Goal: Information Seeking & Learning: Learn about a topic

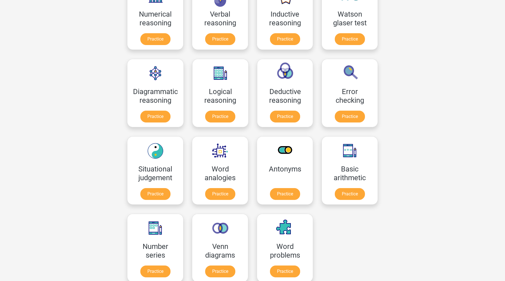
scroll to position [134, 0]
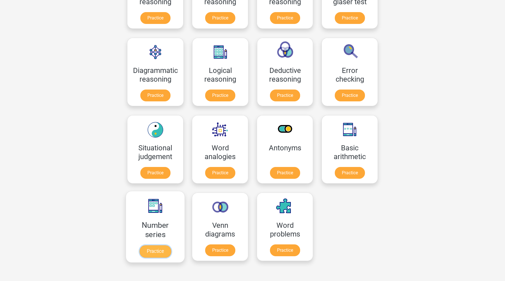
click at [159, 251] on link "Practice" at bounding box center [156, 252] width 32 height 12
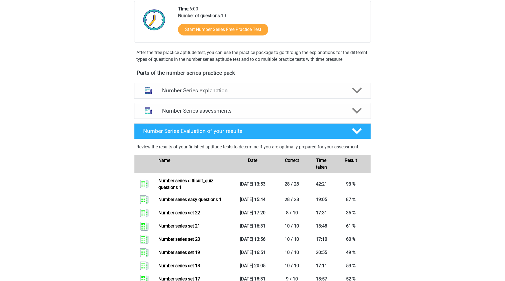
scroll to position [141, 0]
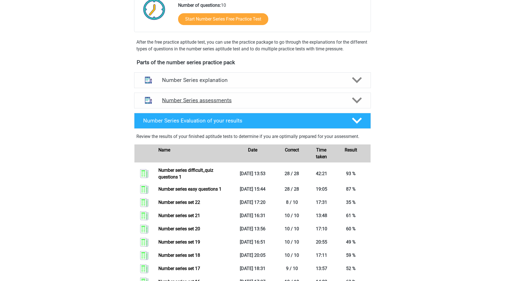
click at [233, 104] on div "Number Series assessments" at bounding box center [252, 101] width 237 height 16
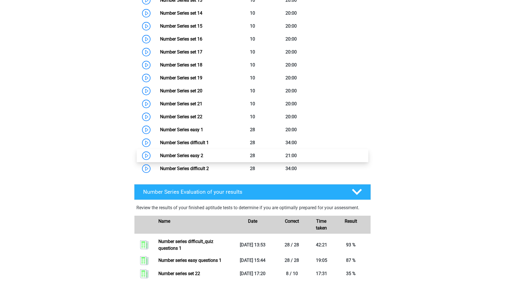
scroll to position [456, 0]
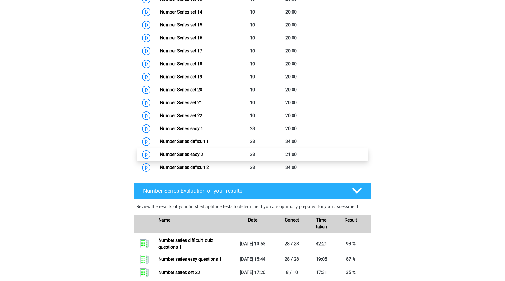
click at [160, 154] on link "Number Series easy 2" at bounding box center [181, 154] width 43 height 5
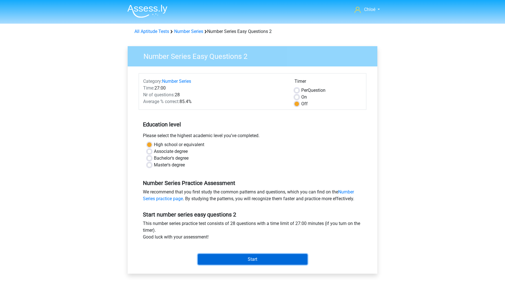
click at [222, 259] on input "Start" at bounding box center [253, 259] width 110 height 11
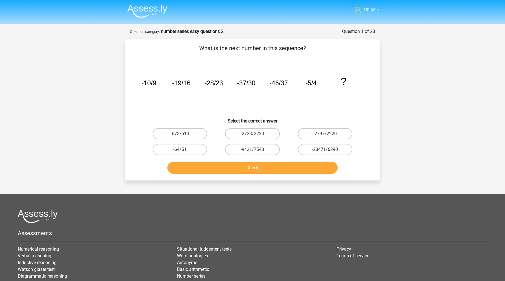
click at [186, 151] on label "-64/51" at bounding box center [180, 149] width 54 height 11
click at [184, 151] on input "-64/51" at bounding box center [182, 152] width 4 height 4
radio input "true"
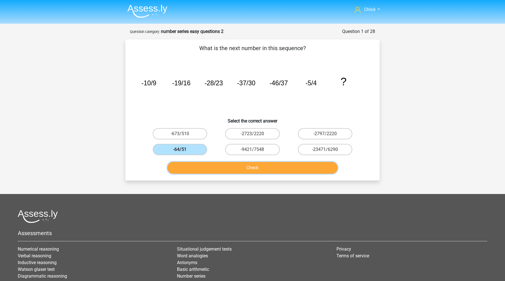
click at [195, 173] on button "Check" at bounding box center [252, 168] width 171 height 12
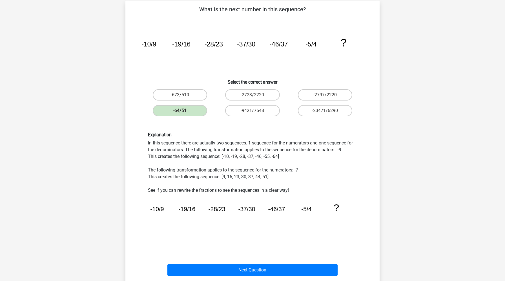
scroll to position [51, 0]
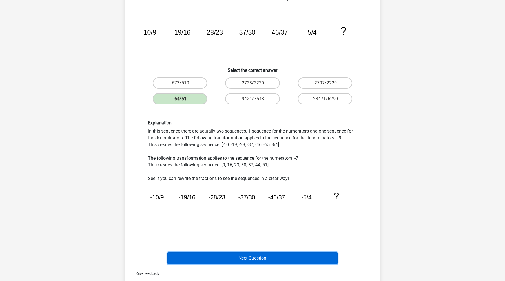
click at [197, 257] on button "Next Question" at bounding box center [252, 259] width 171 height 12
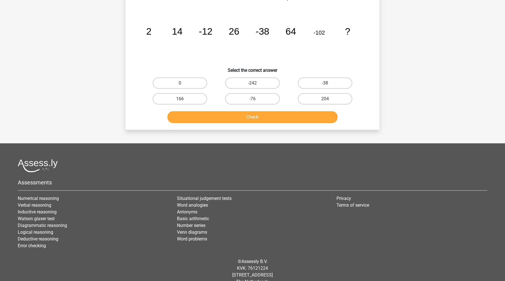
scroll to position [28, 0]
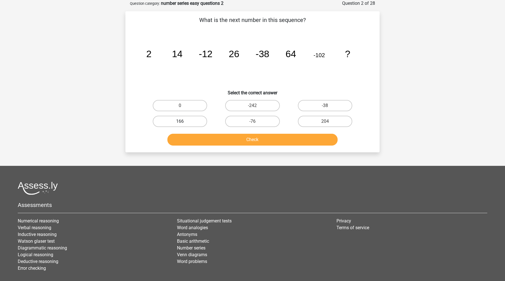
click at [176, 125] on label "166" at bounding box center [180, 121] width 54 height 11
click at [180, 125] on input "166" at bounding box center [182, 124] width 4 height 4
radio input "true"
click at [193, 140] on button "Check" at bounding box center [252, 140] width 171 height 12
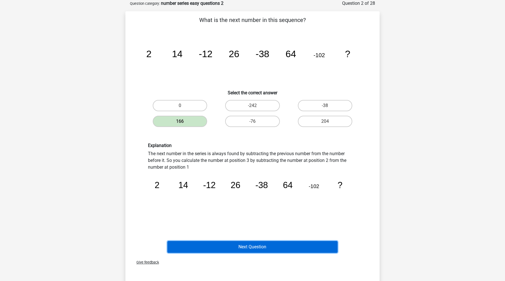
click at [201, 243] on button "Next Question" at bounding box center [252, 247] width 171 height 12
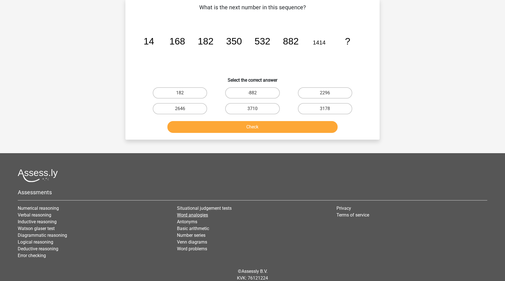
scroll to position [41, 0]
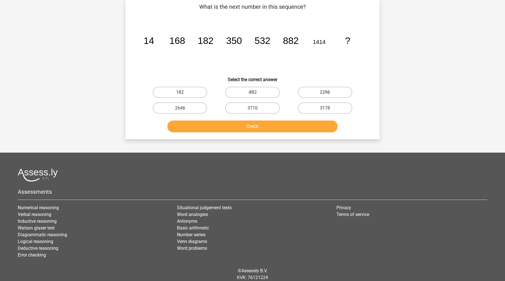
click at [320, 92] on label "2296" at bounding box center [325, 92] width 54 height 11
click at [325, 92] on input "2296" at bounding box center [327, 94] width 4 height 4
radio input "true"
click at [293, 127] on button "Check" at bounding box center [252, 127] width 171 height 12
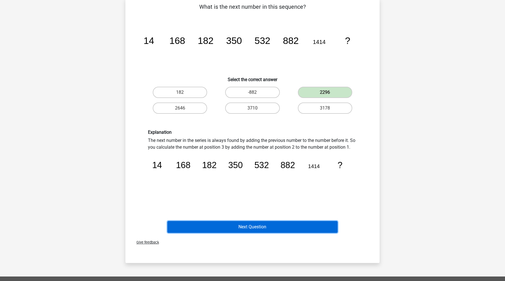
click at [265, 224] on button "Next Question" at bounding box center [252, 227] width 171 height 12
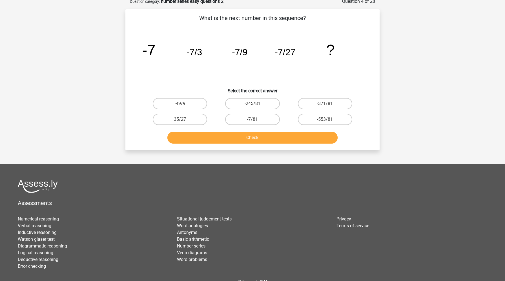
scroll to position [28, 0]
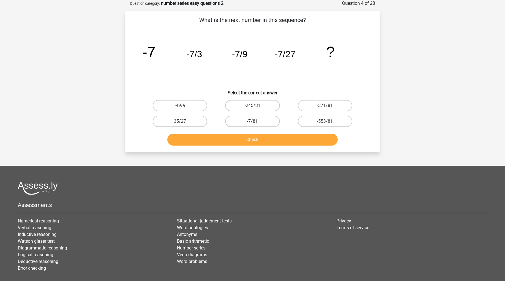
click at [241, 121] on label "-7/81" at bounding box center [252, 121] width 54 height 11
click at [253, 122] on input "-7/81" at bounding box center [255, 124] width 4 height 4
radio input "true"
click at [240, 144] on button "Check" at bounding box center [252, 140] width 171 height 12
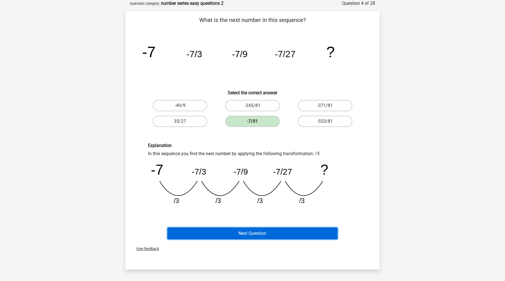
click at [241, 230] on button "Next Question" at bounding box center [252, 234] width 171 height 12
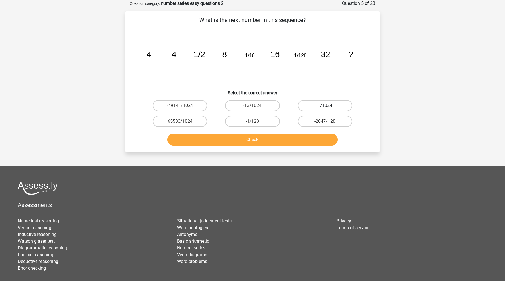
click at [314, 105] on label "1/1024" at bounding box center [325, 105] width 54 height 11
click at [325, 106] on input "1/1024" at bounding box center [327, 108] width 4 height 4
radio input "true"
click at [291, 138] on button "Check" at bounding box center [252, 140] width 171 height 12
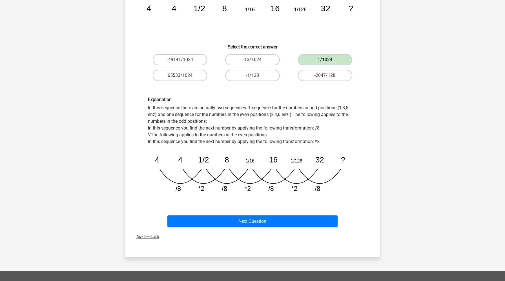
scroll to position [119, 0]
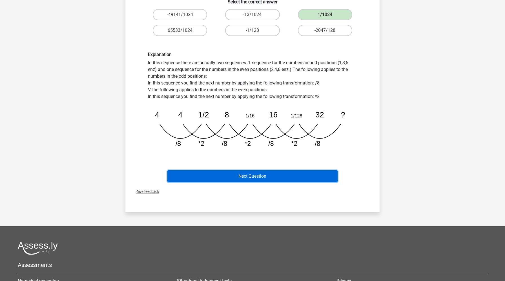
click at [268, 180] on button "Next Question" at bounding box center [252, 177] width 171 height 12
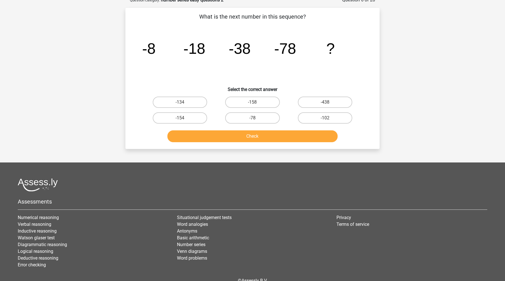
scroll to position [28, 0]
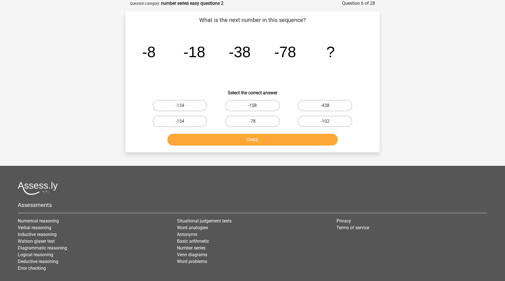
click at [253, 105] on label "-158" at bounding box center [252, 105] width 54 height 11
click at [253, 106] on input "-158" at bounding box center [255, 108] width 4 height 4
radio input "true"
click at [254, 137] on button "Check" at bounding box center [252, 140] width 171 height 12
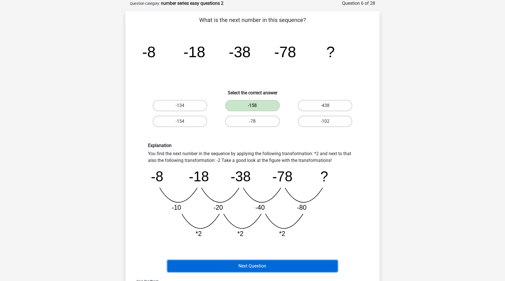
click at [241, 269] on button "Next Question" at bounding box center [252, 267] width 171 height 12
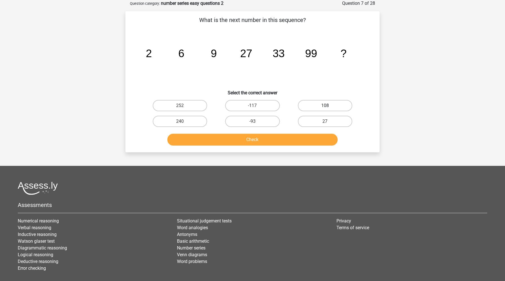
click at [325, 105] on label "108" at bounding box center [325, 105] width 54 height 11
click at [325, 106] on input "108" at bounding box center [327, 108] width 4 height 4
radio input "true"
click at [286, 141] on button "Check" at bounding box center [252, 140] width 171 height 12
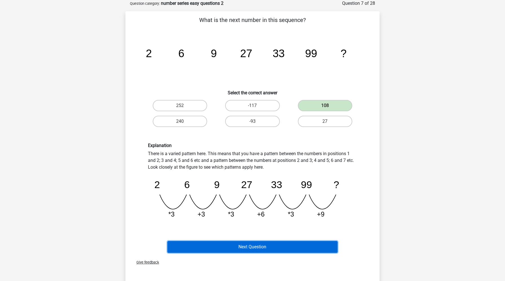
click at [275, 246] on button "Next Question" at bounding box center [252, 247] width 171 height 12
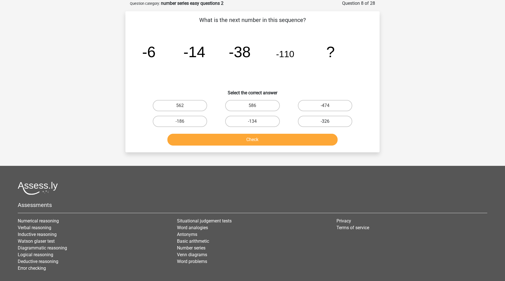
click at [338, 121] on label "-326" at bounding box center [325, 121] width 54 height 11
click at [329, 122] on input "-326" at bounding box center [327, 124] width 4 height 4
radio input "true"
click at [313, 142] on button "Check" at bounding box center [252, 140] width 171 height 12
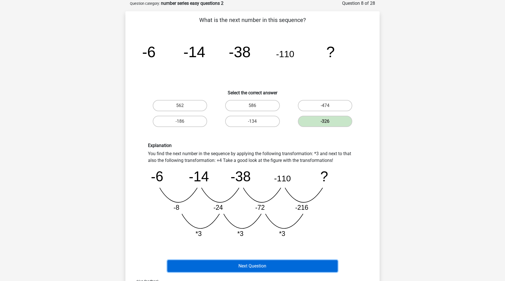
click at [248, 264] on button "Next Question" at bounding box center [252, 267] width 171 height 12
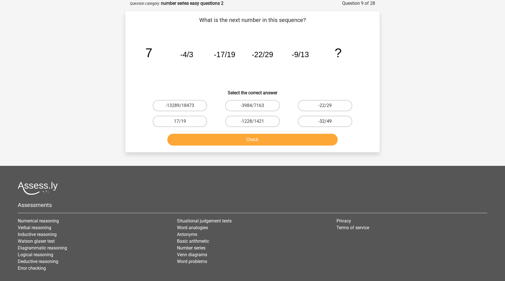
click at [335, 123] on label "-32/49" at bounding box center [325, 121] width 54 height 11
click at [329, 123] on input "-32/49" at bounding box center [327, 124] width 4 height 4
radio input "true"
click at [299, 142] on button "Check" at bounding box center [252, 140] width 171 height 12
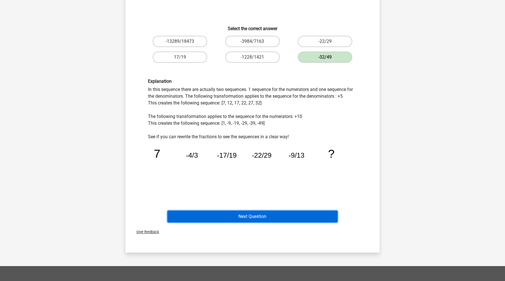
click at [277, 218] on button "Next Question" at bounding box center [252, 217] width 171 height 12
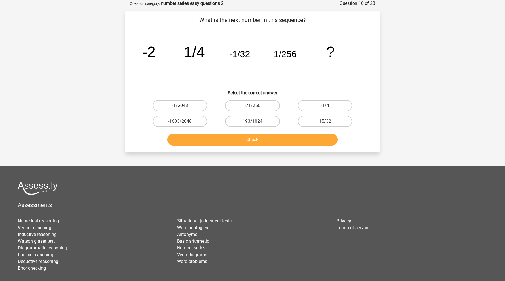
click at [185, 107] on label "-1/2048" at bounding box center [180, 105] width 54 height 11
click at [184, 107] on input "-1/2048" at bounding box center [182, 108] width 4 height 4
radio input "true"
click at [201, 141] on button "Check" at bounding box center [252, 140] width 171 height 12
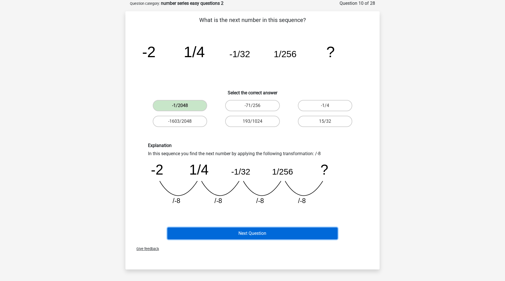
click at [197, 237] on button "Next Question" at bounding box center [252, 234] width 171 height 12
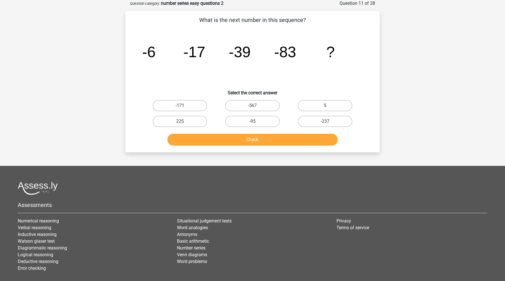
click at [186, 105] on label "-171" at bounding box center [180, 105] width 54 height 11
click at [184, 106] on input "-171" at bounding box center [182, 108] width 4 height 4
radio input "true"
click at [209, 140] on button "Check" at bounding box center [252, 140] width 171 height 12
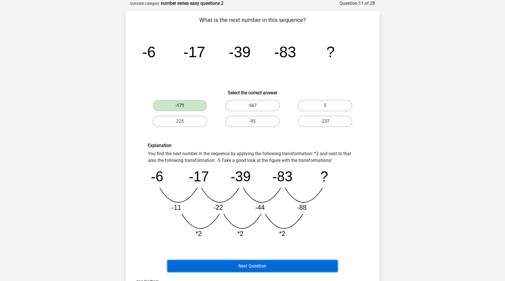
click at [261, 266] on button "Next Question" at bounding box center [252, 267] width 171 height 12
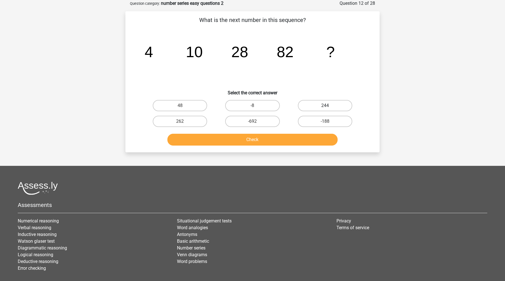
click at [313, 103] on label "244" at bounding box center [325, 105] width 54 height 11
click at [325, 106] on input "244" at bounding box center [327, 108] width 4 height 4
radio input "true"
click at [290, 138] on button "Check" at bounding box center [252, 140] width 171 height 12
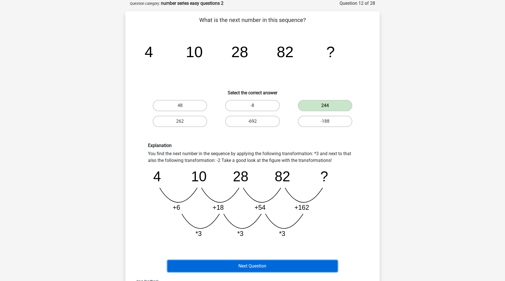
click at [248, 268] on button "Next Question" at bounding box center [252, 267] width 171 height 12
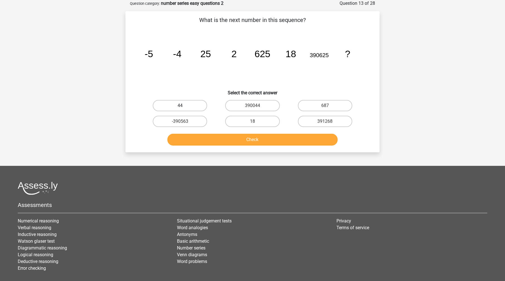
click at [185, 105] on label "44" at bounding box center [180, 105] width 54 height 11
click at [184, 106] on input "44" at bounding box center [182, 108] width 4 height 4
radio input "true"
click at [204, 138] on button "Check" at bounding box center [252, 140] width 171 height 12
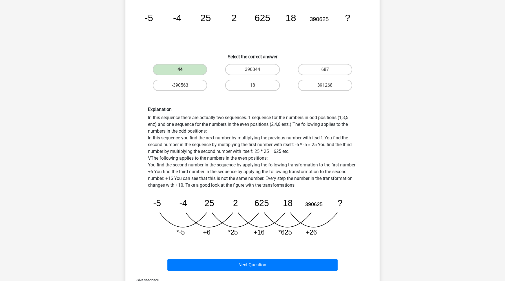
scroll to position [65, 0]
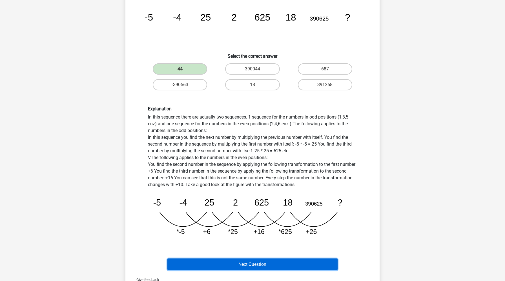
click at [214, 262] on button "Next Question" at bounding box center [252, 265] width 171 height 12
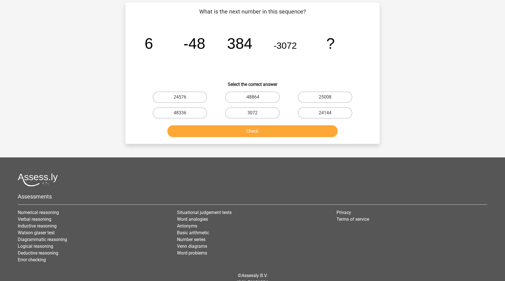
scroll to position [28, 0]
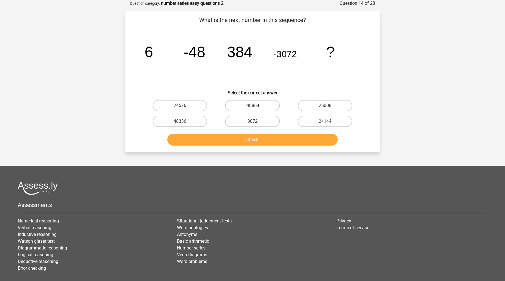
click at [181, 106] on input "24576" at bounding box center [182, 108] width 4 height 4
radio input "true"
click at [222, 143] on button "Check" at bounding box center [252, 140] width 171 height 12
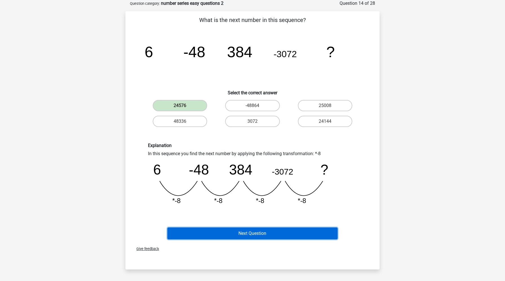
click at [235, 237] on button "Next Question" at bounding box center [252, 234] width 171 height 12
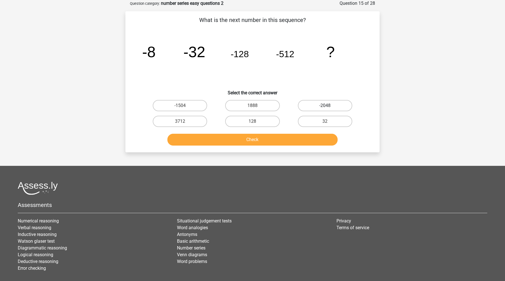
click at [310, 106] on label "-2048" at bounding box center [325, 105] width 54 height 11
click at [325, 106] on input "-2048" at bounding box center [327, 108] width 4 height 4
radio input "true"
click at [282, 146] on div "Check" at bounding box center [253, 141] width 218 height 14
click at [282, 143] on button "Check" at bounding box center [252, 140] width 171 height 12
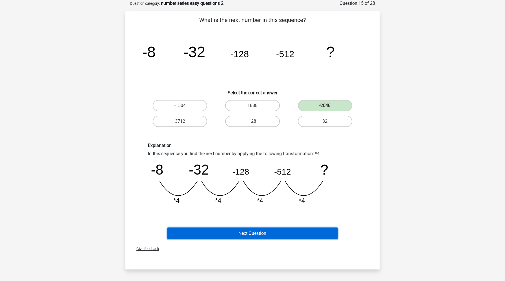
click at [253, 237] on button "Next Question" at bounding box center [252, 234] width 171 height 12
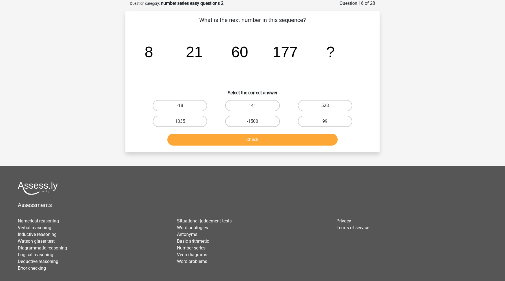
click at [330, 103] on label "528" at bounding box center [325, 105] width 54 height 11
click at [329, 106] on input "528" at bounding box center [327, 108] width 4 height 4
radio input "true"
click at [305, 142] on button "Check" at bounding box center [252, 140] width 171 height 12
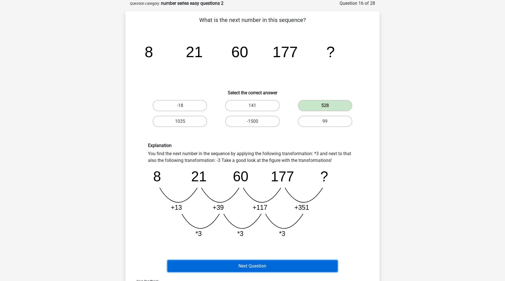
click at [261, 269] on button "Next Question" at bounding box center [252, 267] width 171 height 12
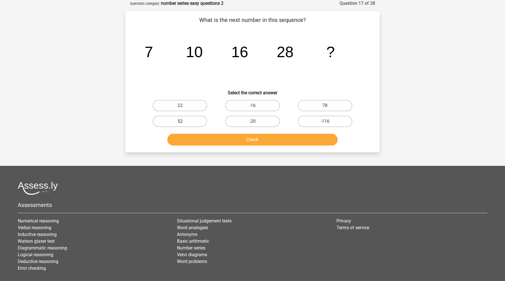
click at [197, 121] on label "52" at bounding box center [180, 121] width 54 height 11
click at [184, 122] on input "52" at bounding box center [182, 124] width 4 height 4
radio input "true"
click at [202, 141] on button "Check" at bounding box center [252, 140] width 171 height 12
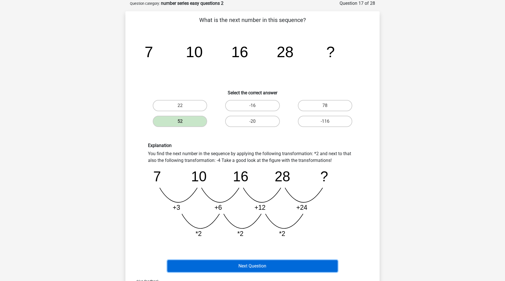
click at [235, 269] on button "Next Question" at bounding box center [252, 267] width 171 height 12
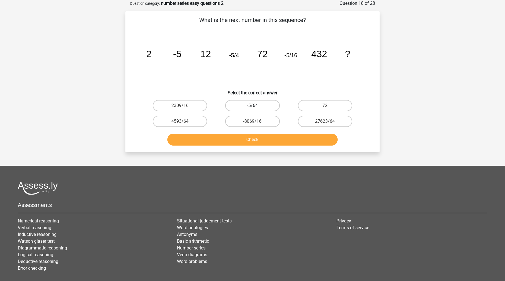
click at [246, 104] on label "-5/64" at bounding box center [252, 105] width 54 height 11
click at [253, 106] on input "-5/64" at bounding box center [255, 108] width 4 height 4
radio input "true"
click at [241, 138] on button "Check" at bounding box center [252, 140] width 171 height 12
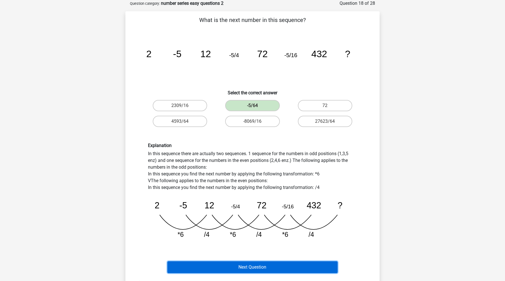
click at [247, 267] on button "Next Question" at bounding box center [252, 268] width 171 height 12
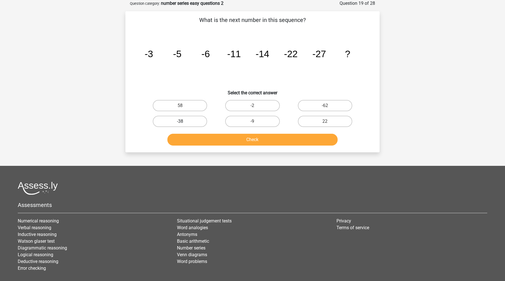
click at [186, 124] on label "-38" at bounding box center [180, 121] width 54 height 11
click at [184, 124] on input "-38" at bounding box center [182, 124] width 4 height 4
radio input "true"
click at [197, 143] on button "Check" at bounding box center [252, 140] width 171 height 12
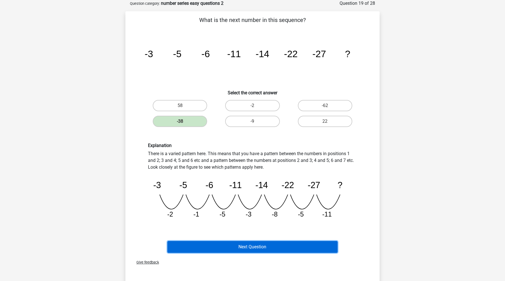
click at [227, 244] on button "Next Question" at bounding box center [252, 247] width 171 height 12
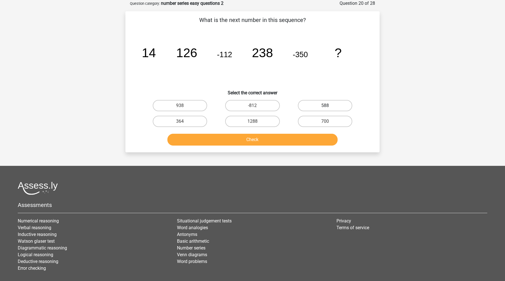
click at [347, 103] on label "588" at bounding box center [325, 105] width 54 height 11
click at [329, 106] on input "588" at bounding box center [327, 108] width 4 height 4
radio input "true"
click at [306, 139] on button "Check" at bounding box center [252, 140] width 171 height 12
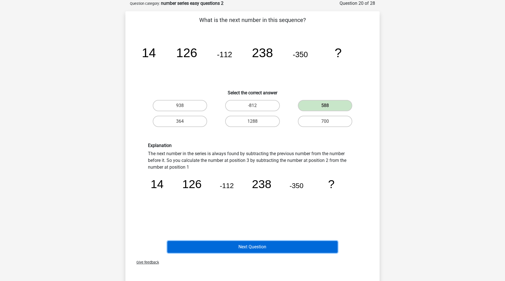
click at [286, 243] on button "Next Question" at bounding box center [252, 247] width 171 height 12
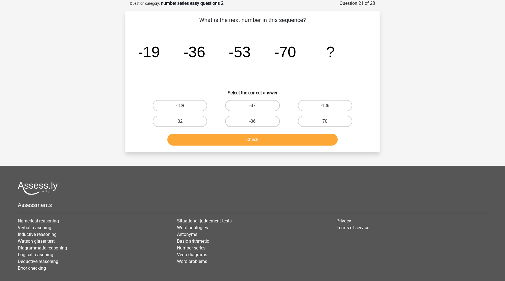
click at [253, 107] on input "-87" at bounding box center [255, 108] width 4 height 4
radio input "true"
click at [248, 139] on button "Check" at bounding box center [252, 140] width 171 height 12
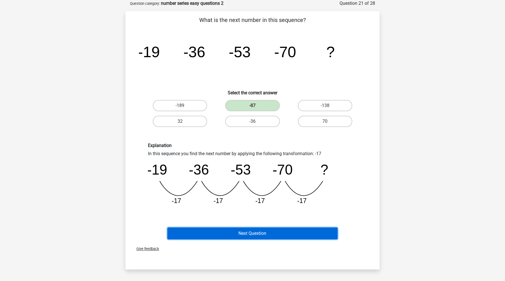
click at [243, 235] on button "Next Question" at bounding box center [252, 234] width 171 height 12
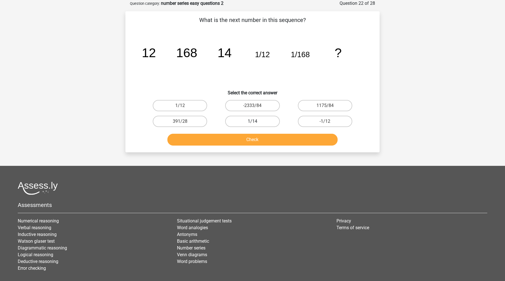
click at [260, 118] on label "1/14" at bounding box center [252, 121] width 54 height 11
click at [256, 122] on input "1/14" at bounding box center [255, 124] width 4 height 4
radio input "true"
click at [256, 142] on button "Check" at bounding box center [252, 140] width 171 height 12
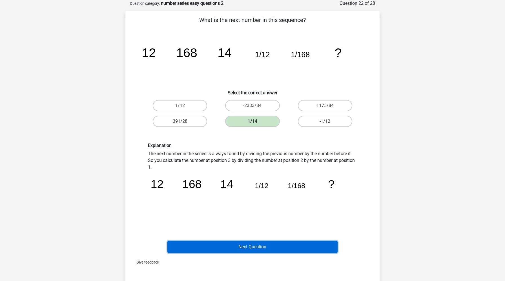
click at [289, 250] on button "Next Question" at bounding box center [252, 247] width 171 height 12
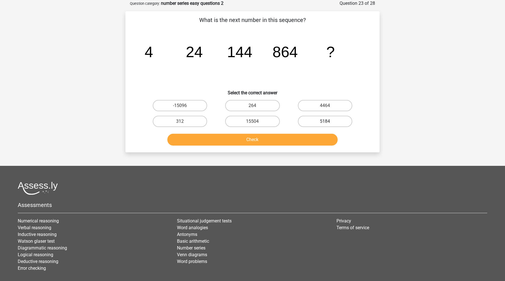
click at [343, 125] on label "5184" at bounding box center [325, 121] width 54 height 11
click at [329, 125] on input "5184" at bounding box center [327, 124] width 4 height 4
radio input "true"
click at [306, 141] on button "Check" at bounding box center [252, 140] width 171 height 12
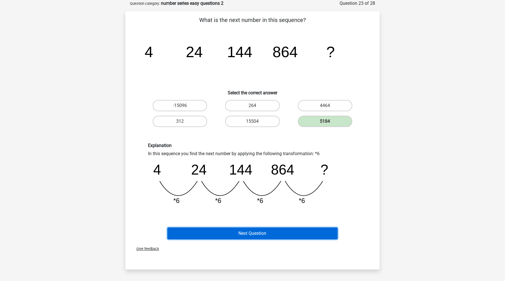
click at [284, 232] on button "Next Question" at bounding box center [252, 234] width 171 height 12
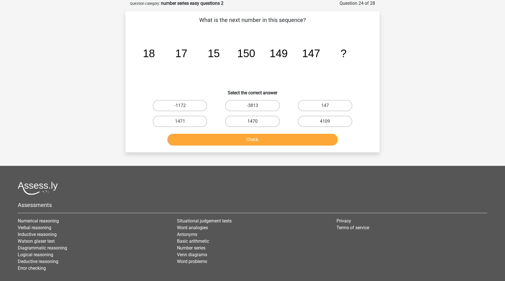
click at [262, 120] on label "1470" at bounding box center [252, 121] width 54 height 11
click at [256, 122] on input "1470" at bounding box center [255, 124] width 4 height 4
radio input "true"
click at [262, 136] on button "Check" at bounding box center [252, 140] width 171 height 12
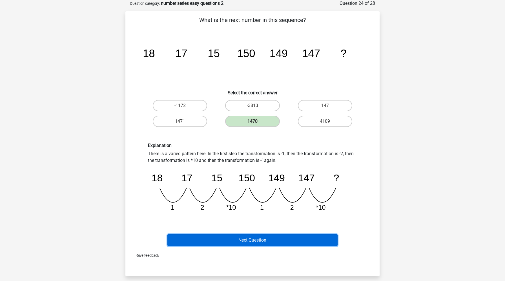
click at [262, 240] on button "Next Question" at bounding box center [252, 241] width 171 height 12
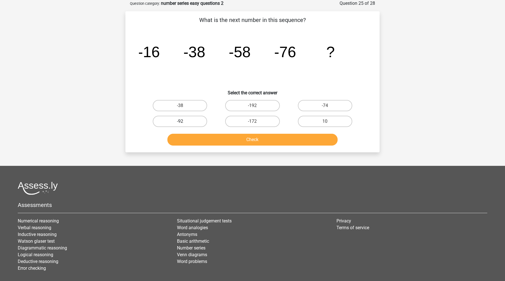
click at [194, 123] on label "-92" at bounding box center [180, 121] width 54 height 11
click at [184, 123] on input "-92" at bounding box center [182, 124] width 4 height 4
radio input "true"
click at [207, 138] on button "Check" at bounding box center [252, 140] width 171 height 12
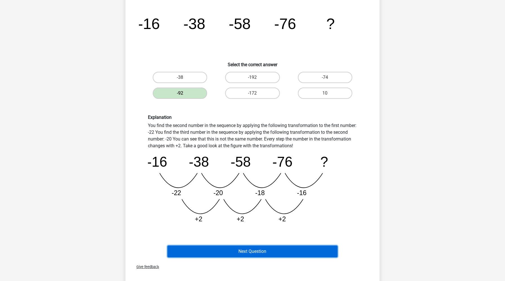
click at [226, 251] on button "Next Question" at bounding box center [252, 252] width 171 height 12
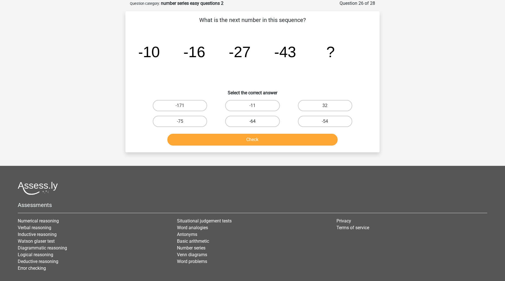
click at [263, 123] on label "-64" at bounding box center [252, 121] width 54 height 11
click at [256, 123] on input "-64" at bounding box center [255, 124] width 4 height 4
radio input "true"
click at [263, 138] on button "Check" at bounding box center [252, 140] width 171 height 12
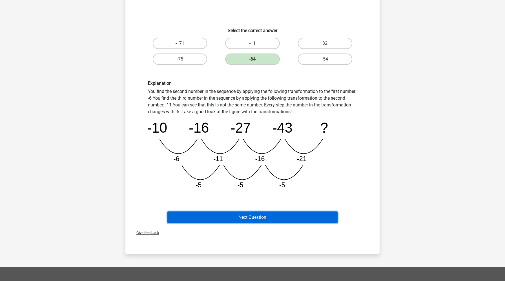
click at [259, 215] on button "Next Question" at bounding box center [252, 218] width 171 height 12
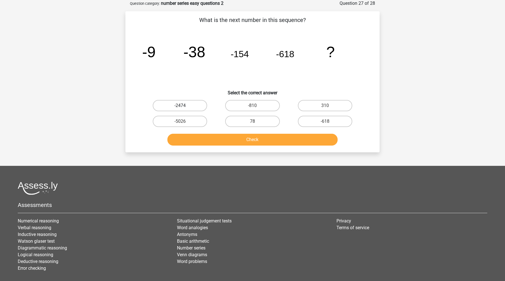
click at [185, 102] on label "-2474" at bounding box center [180, 105] width 54 height 11
click at [184, 106] on input "-2474" at bounding box center [182, 108] width 4 height 4
radio input "true"
click at [218, 140] on button "Check" at bounding box center [252, 140] width 171 height 12
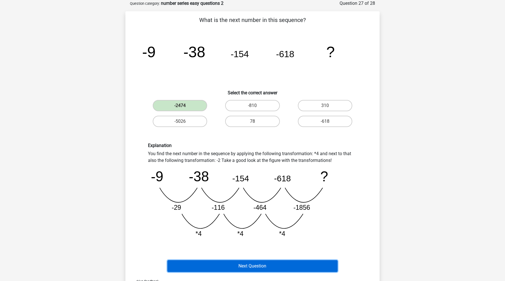
click at [258, 264] on button "Next Question" at bounding box center [252, 267] width 171 height 12
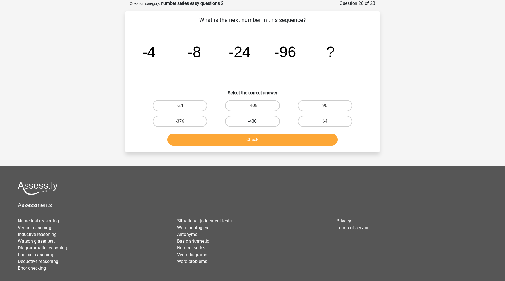
click at [245, 121] on label "-480" at bounding box center [252, 121] width 54 height 11
click at [253, 122] on input "-480" at bounding box center [255, 124] width 4 height 4
radio input "true"
click at [243, 136] on button "Check" at bounding box center [252, 140] width 171 height 12
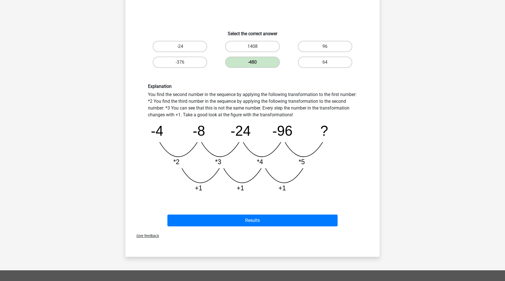
scroll to position [116, 0]
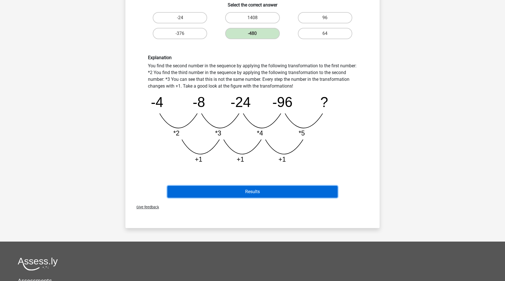
click at [256, 192] on button "Results" at bounding box center [252, 192] width 171 height 12
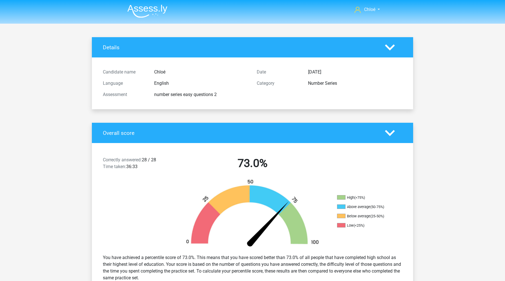
click at [152, 7] on img at bounding box center [147, 11] width 40 height 13
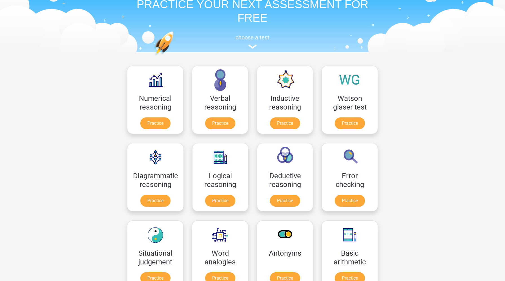
scroll to position [53, 0]
